Goal: Task Accomplishment & Management: Use online tool/utility

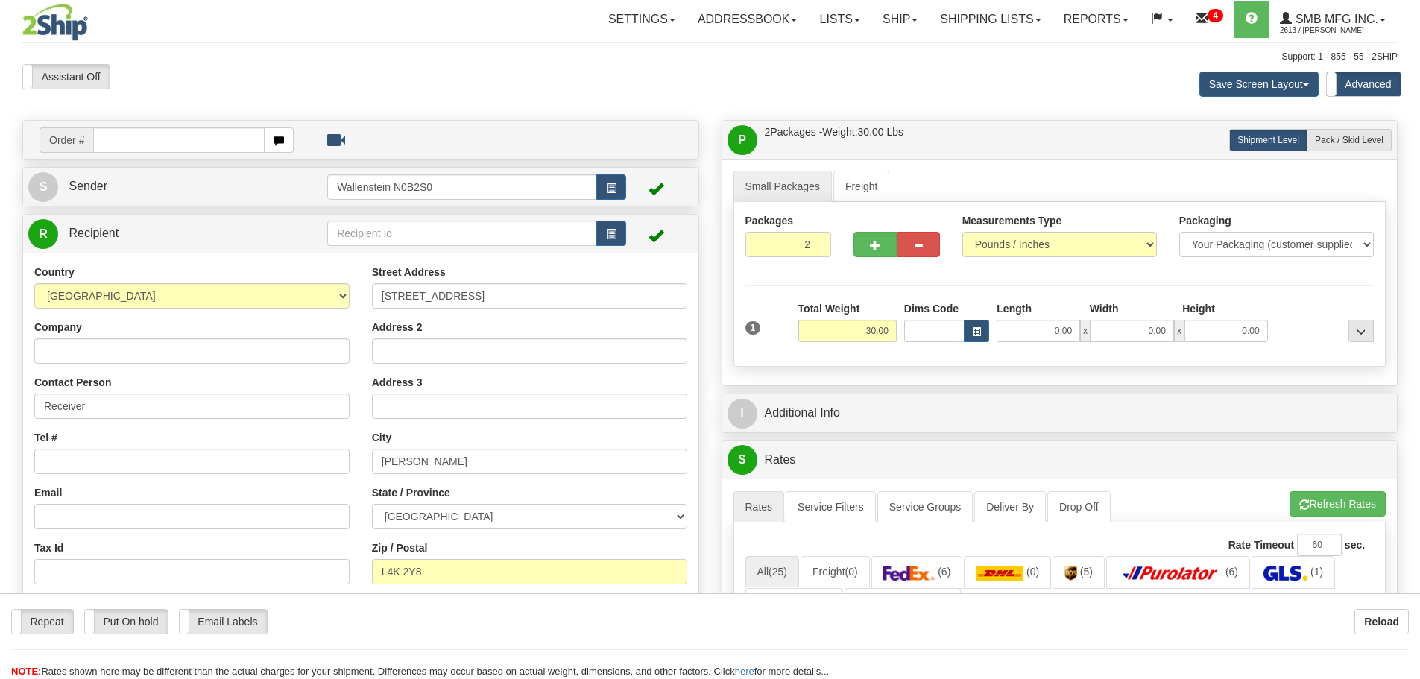
select select "ON"
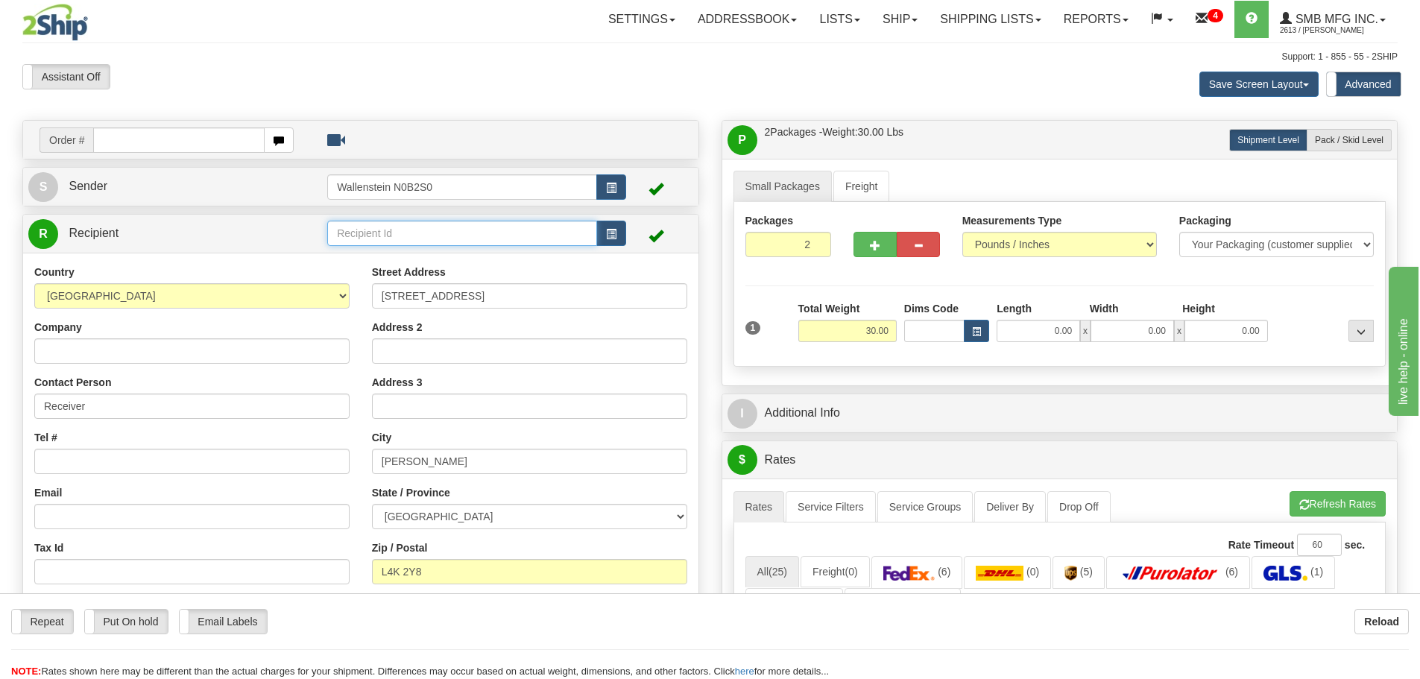
click at [370, 235] on input "text" at bounding box center [462, 233] width 270 height 25
click at [364, 271] on div "IRPI01" at bounding box center [460, 276] width 256 height 16
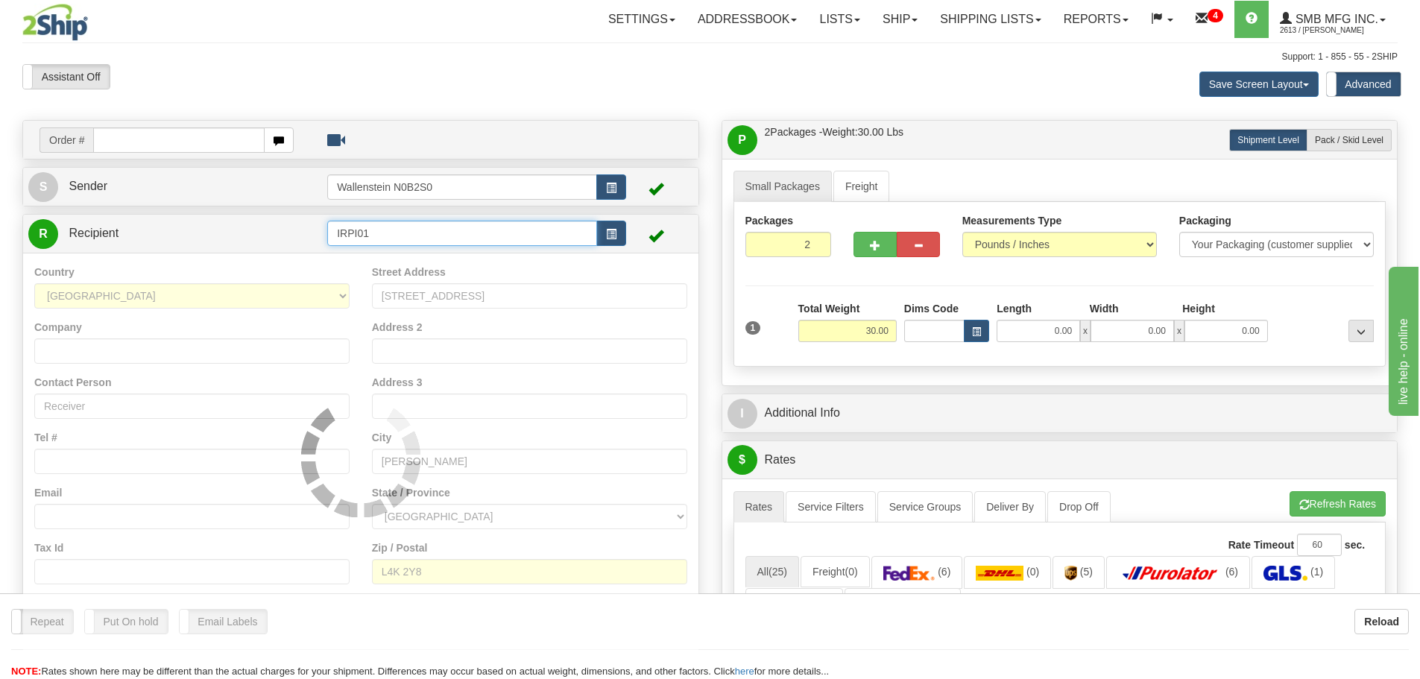
type input "IRPI01"
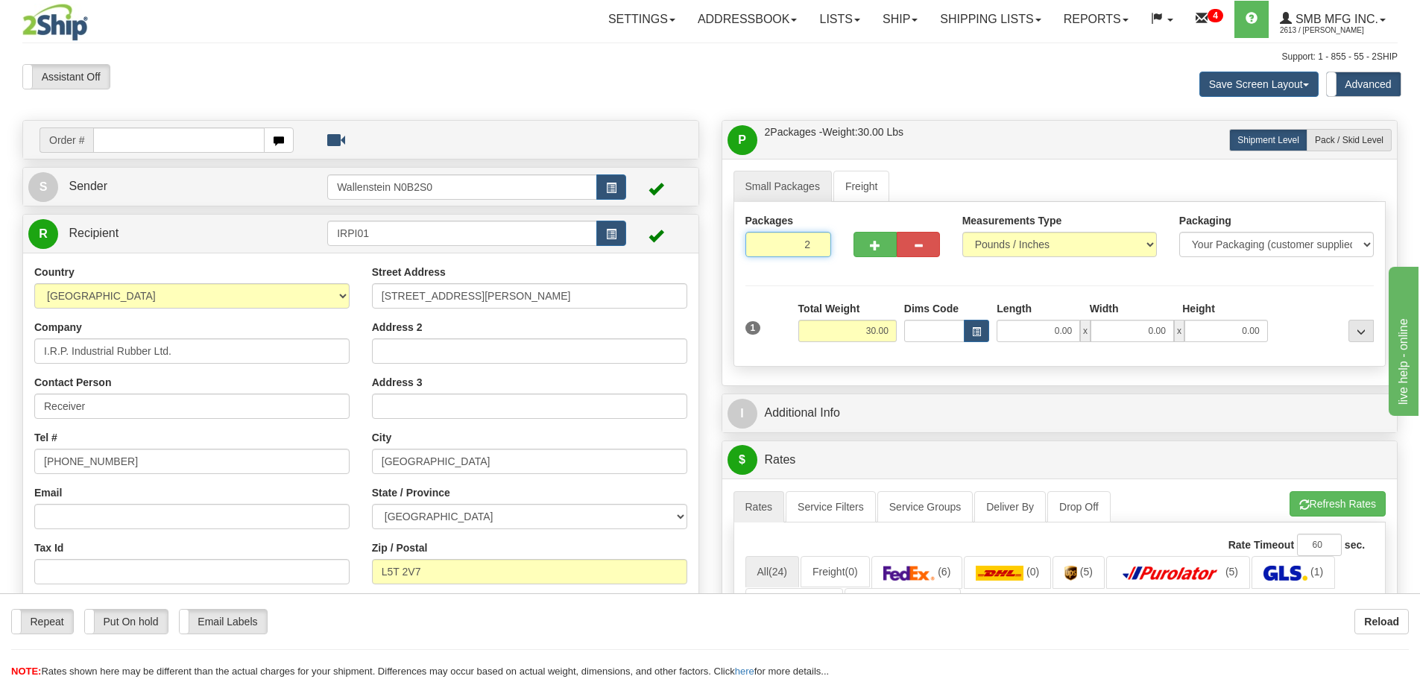
click at [799, 246] on input "2" at bounding box center [788, 244] width 86 height 25
type input "1"
click at [855, 330] on div "Packages 1 1 Measurements Type" at bounding box center [1059, 284] width 653 height 165
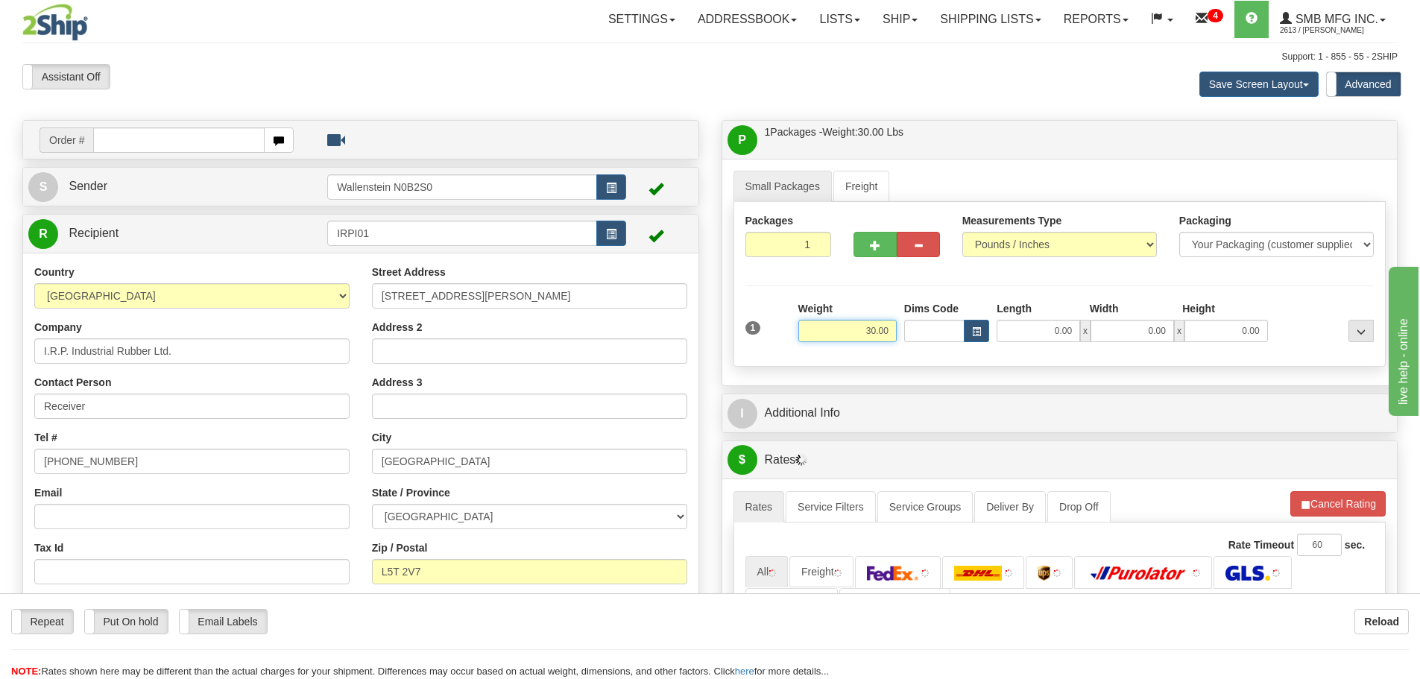
click at [855, 330] on input "30.00" at bounding box center [847, 331] width 98 height 22
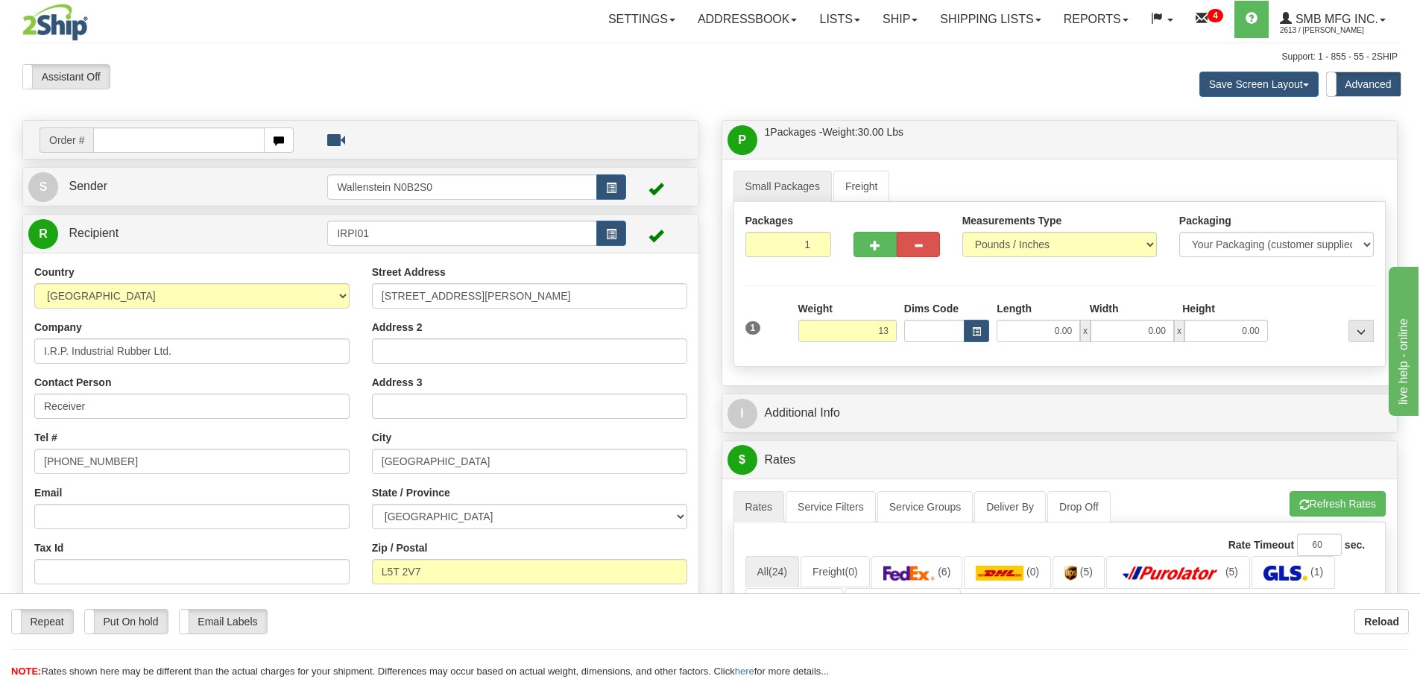
type input "13.00"
click at [899, 359] on div "Packages 1 1 Measurements Type" at bounding box center [1059, 284] width 653 height 165
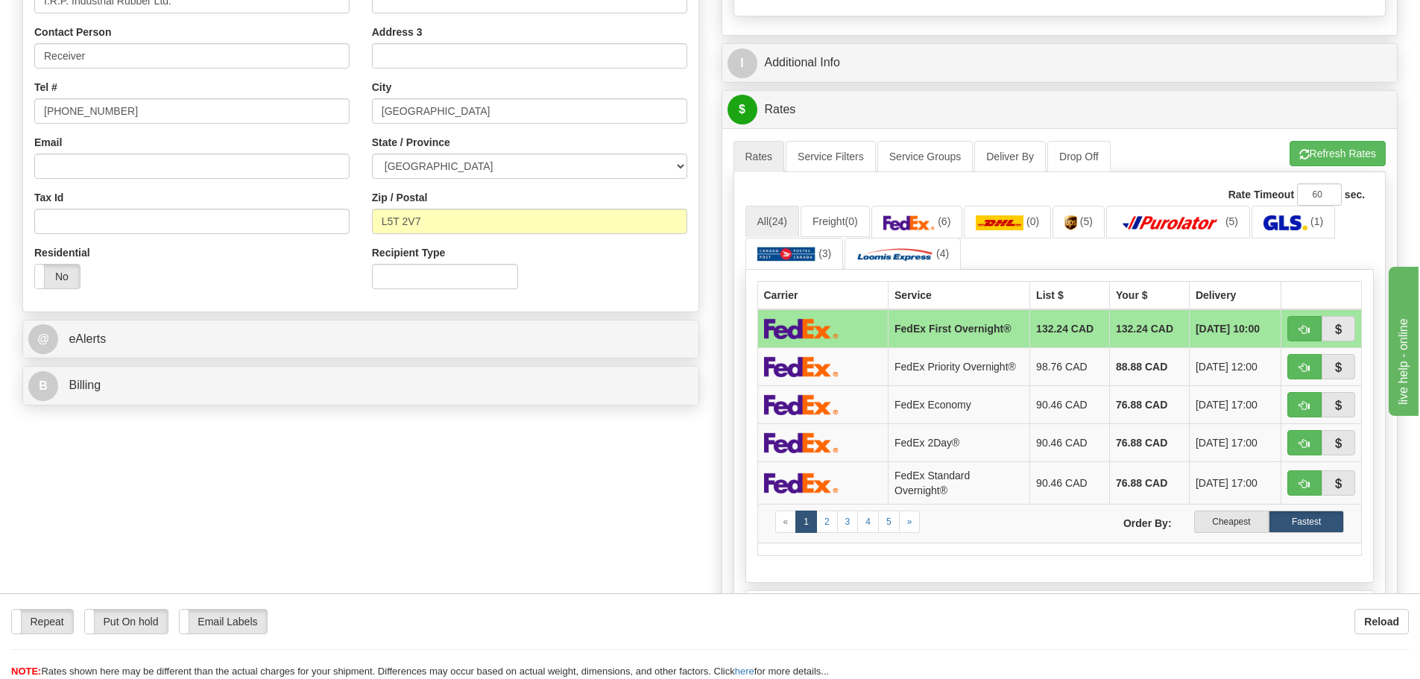
scroll to position [373, 0]
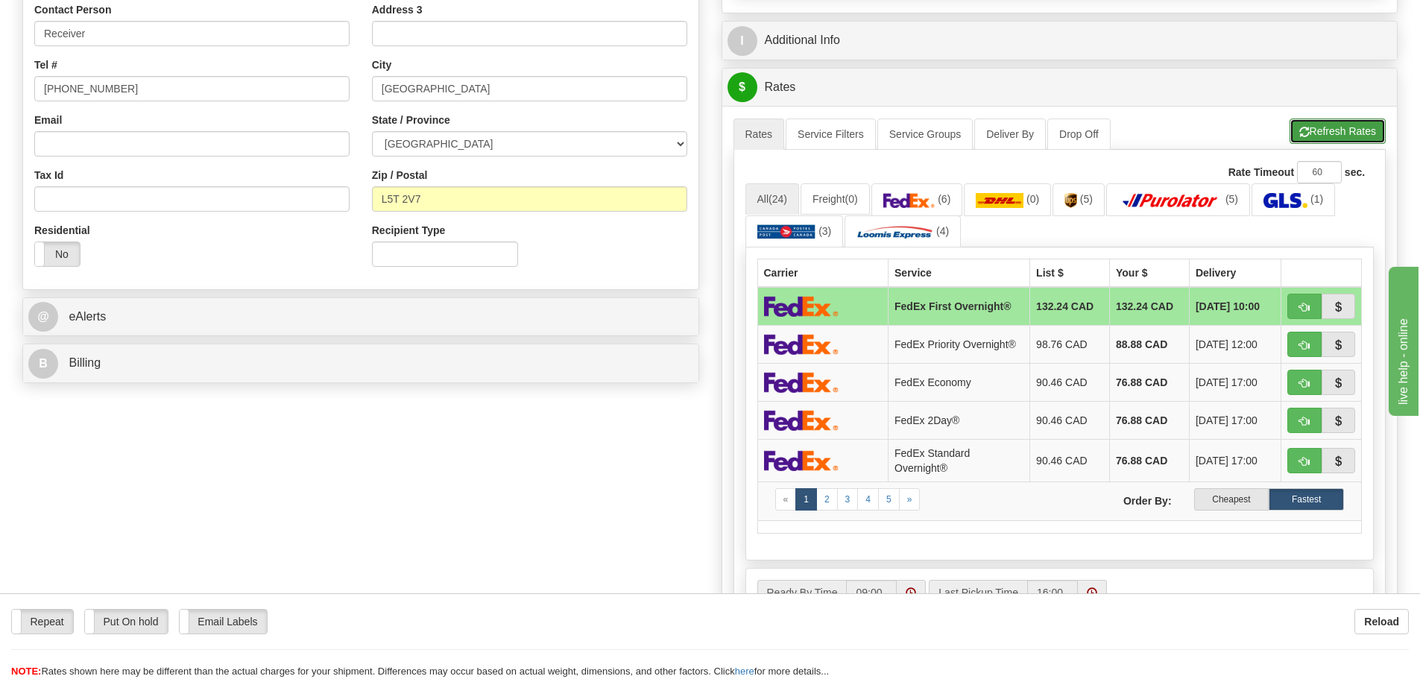
click at [1328, 130] on button "Refresh Rates" at bounding box center [1337, 130] width 96 height 25
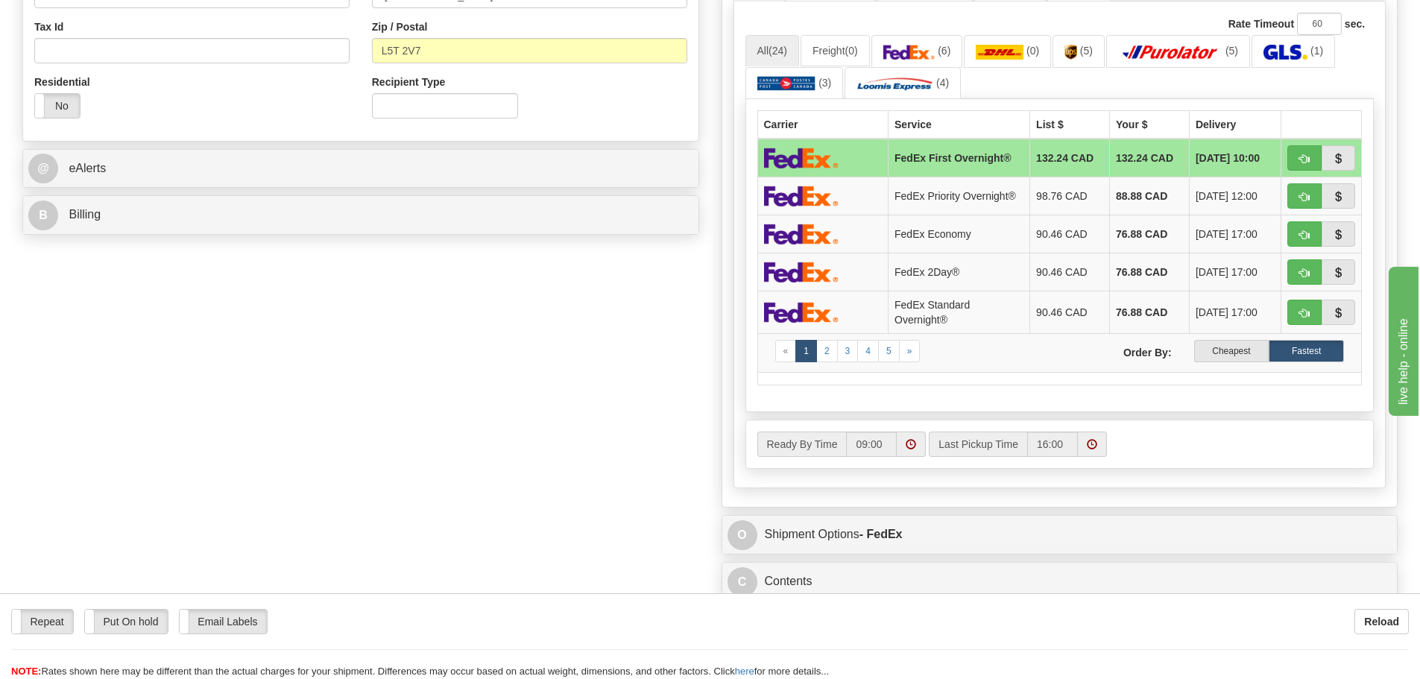
scroll to position [522, 0]
click at [1240, 352] on label "Cheapest" at bounding box center [1231, 350] width 75 height 22
